Goal: Transaction & Acquisition: Book appointment/travel/reservation

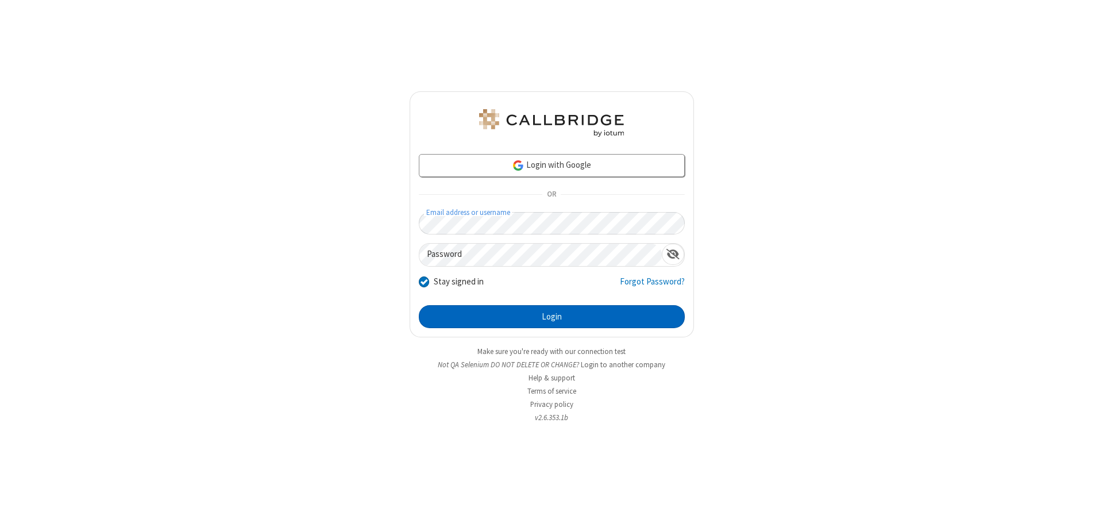
click at [551, 316] on button "Login" at bounding box center [552, 316] width 266 height 23
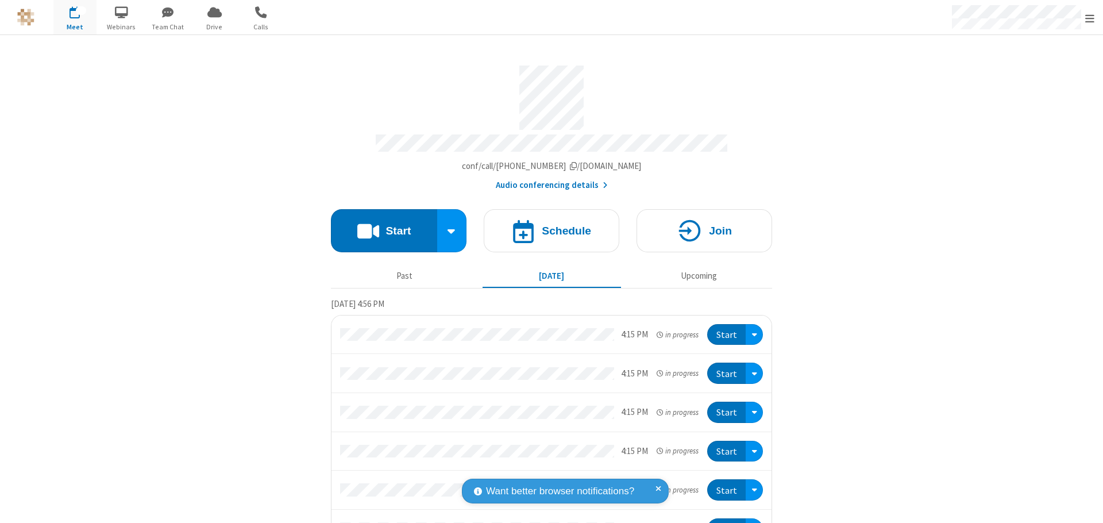
click at [1089, 18] on span "Open menu" at bounding box center [1089, 18] width 9 height 11
click at [75, 17] on span "button" at bounding box center [74, 12] width 43 height 20
click at [547, 225] on h4 "Schedule" at bounding box center [566, 230] width 49 height 11
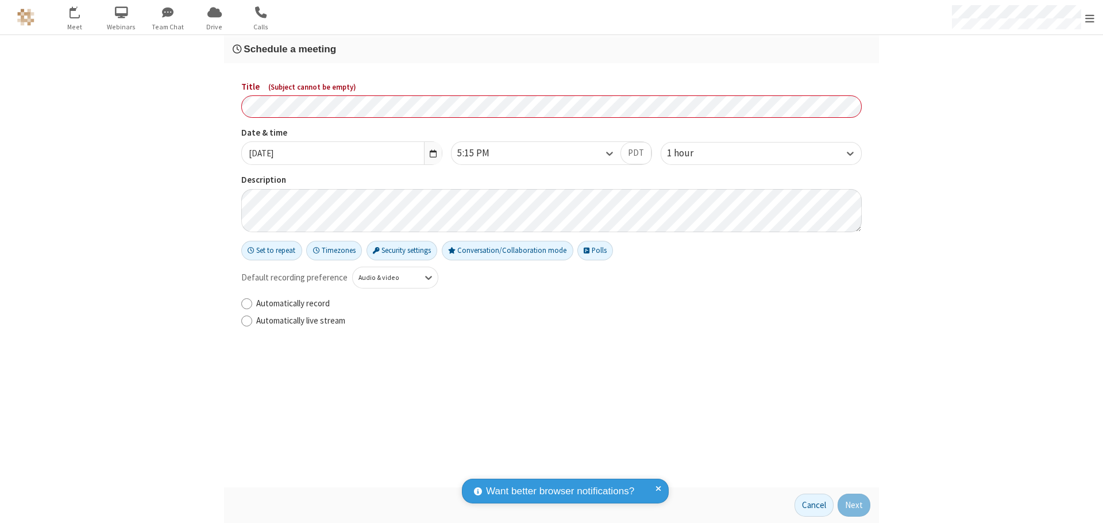
click at [551, 49] on h3 "Schedule a meeting" at bounding box center [551, 49] width 637 height 11
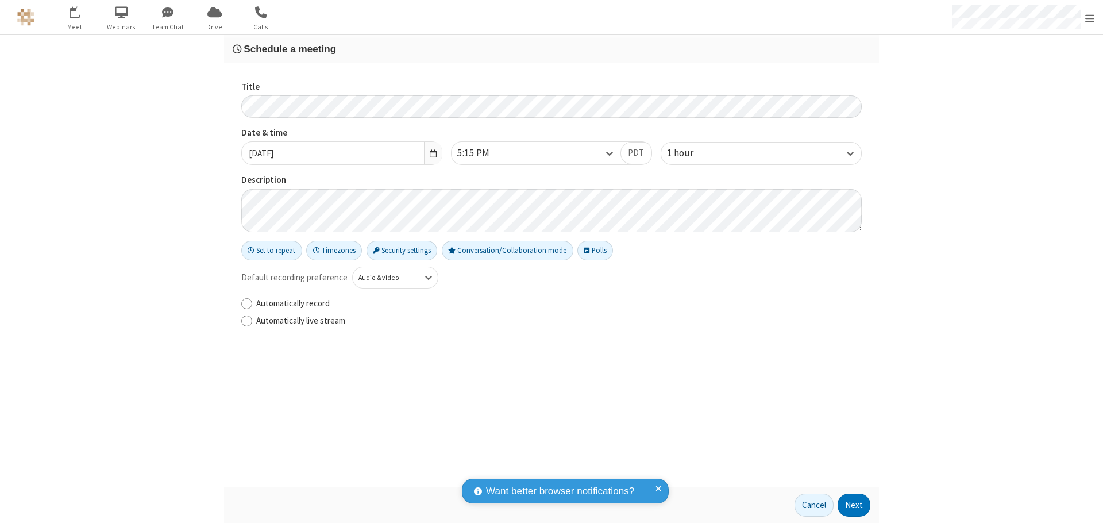
click at [854, 505] on button "Next" at bounding box center [853, 504] width 33 height 23
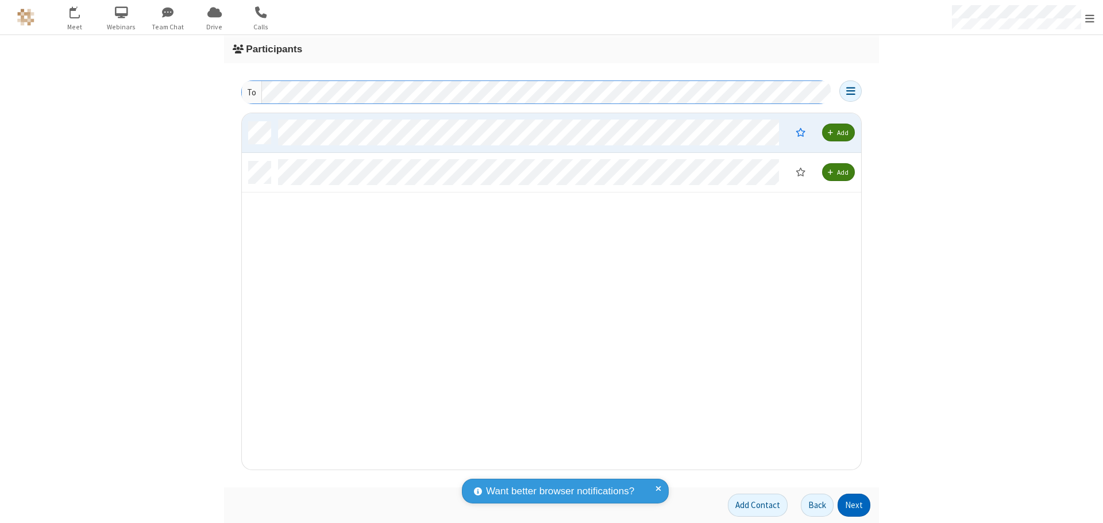
click at [854, 505] on button "Next" at bounding box center [853, 504] width 33 height 23
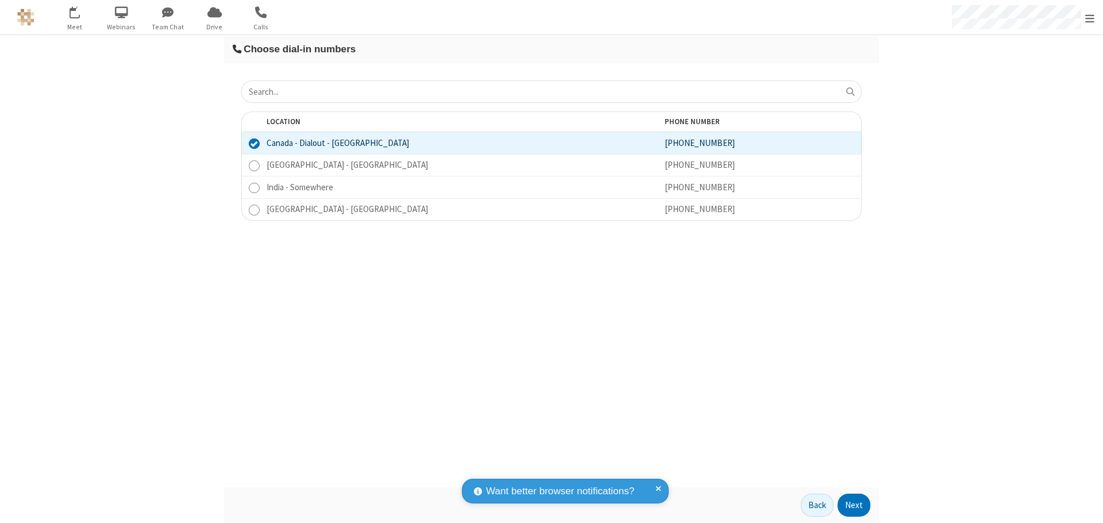
click at [854, 505] on button "Next" at bounding box center [853, 504] width 33 height 23
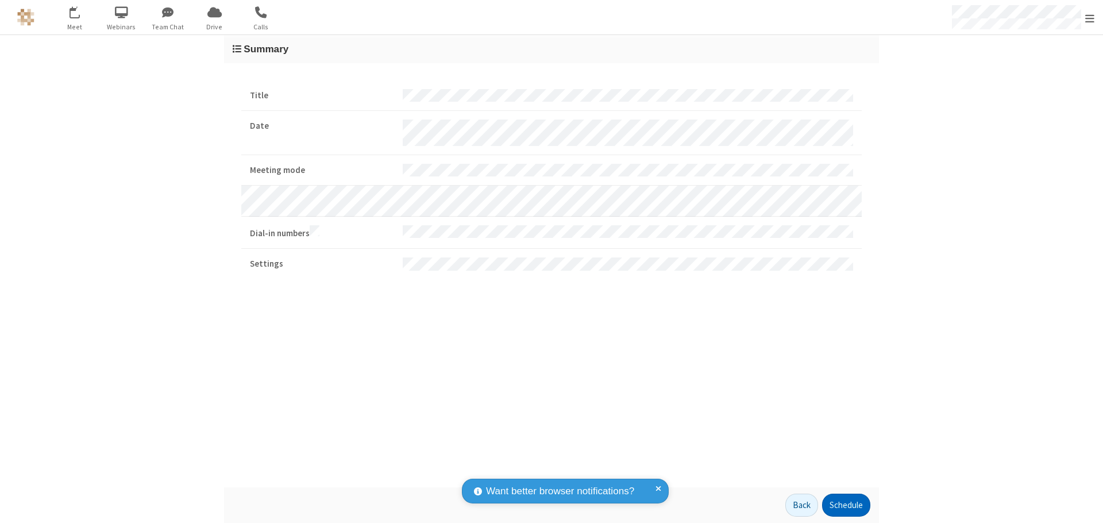
click at [845, 505] on button "Schedule" at bounding box center [846, 504] width 48 height 23
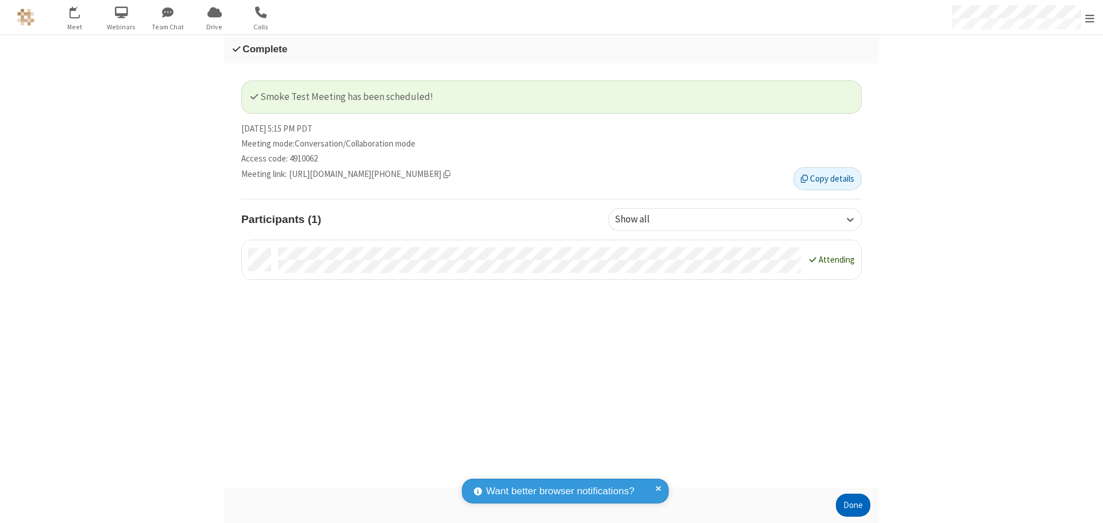
click at [853, 505] on button "Done" at bounding box center [853, 504] width 34 height 23
